Goal: Information Seeking & Learning: Learn about a topic

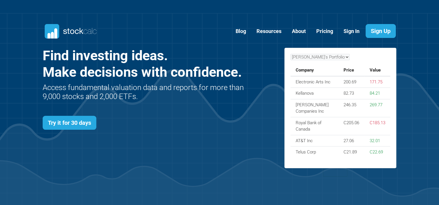
scroll to position [252, 371]
click at [268, 30] on link "Resources" at bounding box center [269, 31] width 34 height 14
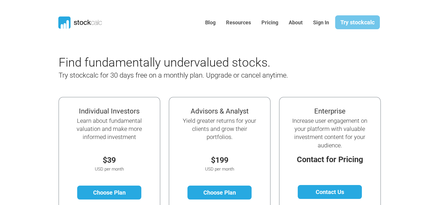
click at [355, 22] on link "Try stockcalc" at bounding box center [357, 22] width 45 height 14
click at [295, 21] on link "About" at bounding box center [295, 23] width 23 height 14
